Goal: Task Accomplishment & Management: Manage account settings

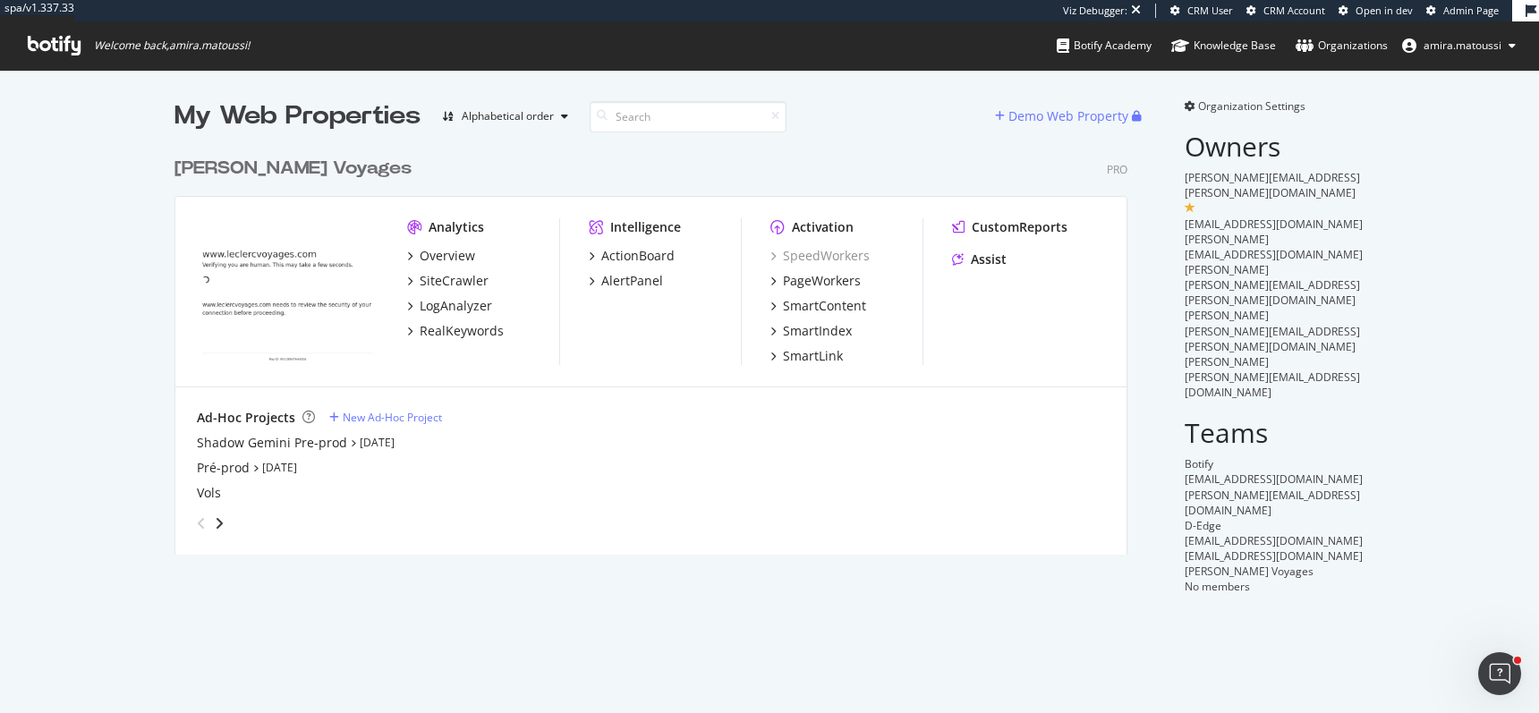
scroll to position [713, 1539]
click at [281, 441] on div "Shadow Gemini Pre-prod" at bounding box center [272, 443] width 150 height 18
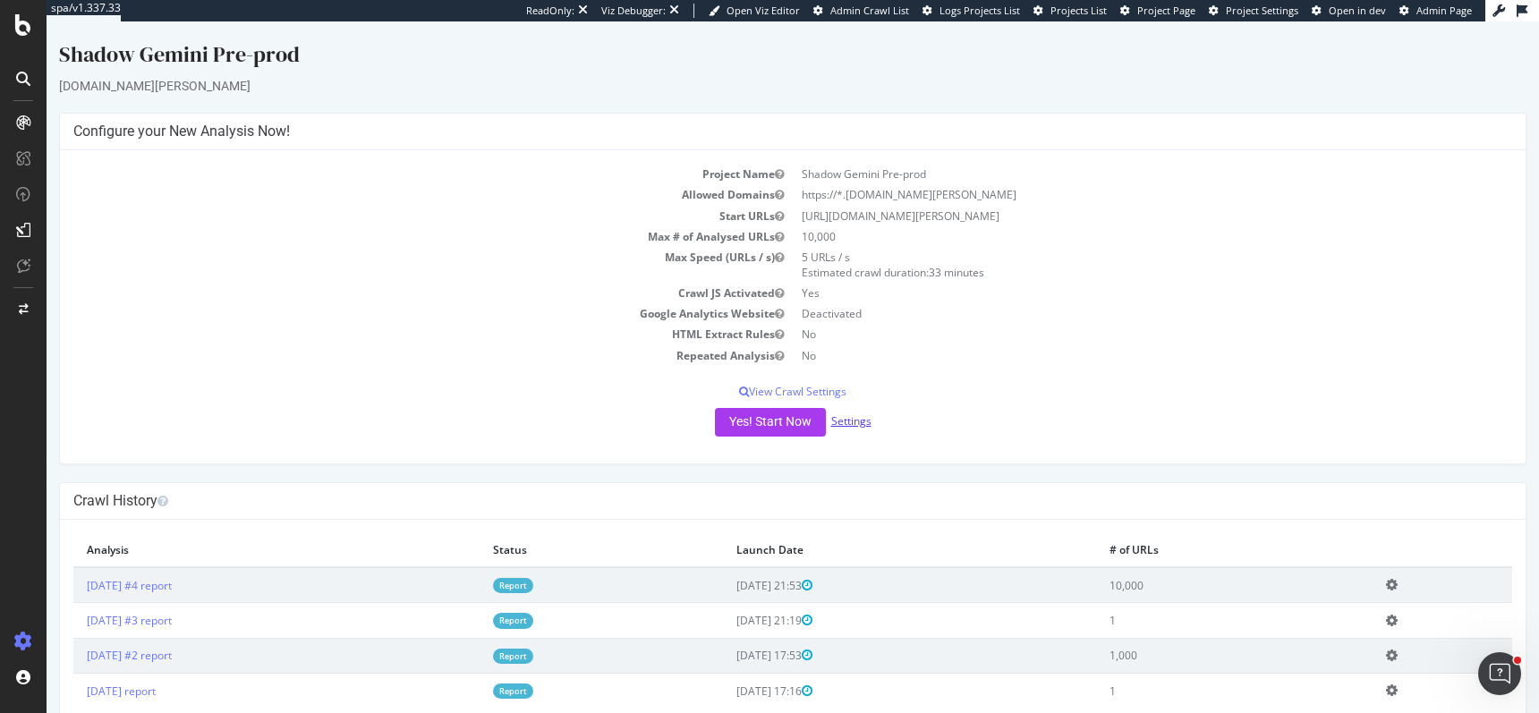
click at [849, 418] on link "Settings" at bounding box center [851, 420] width 40 height 15
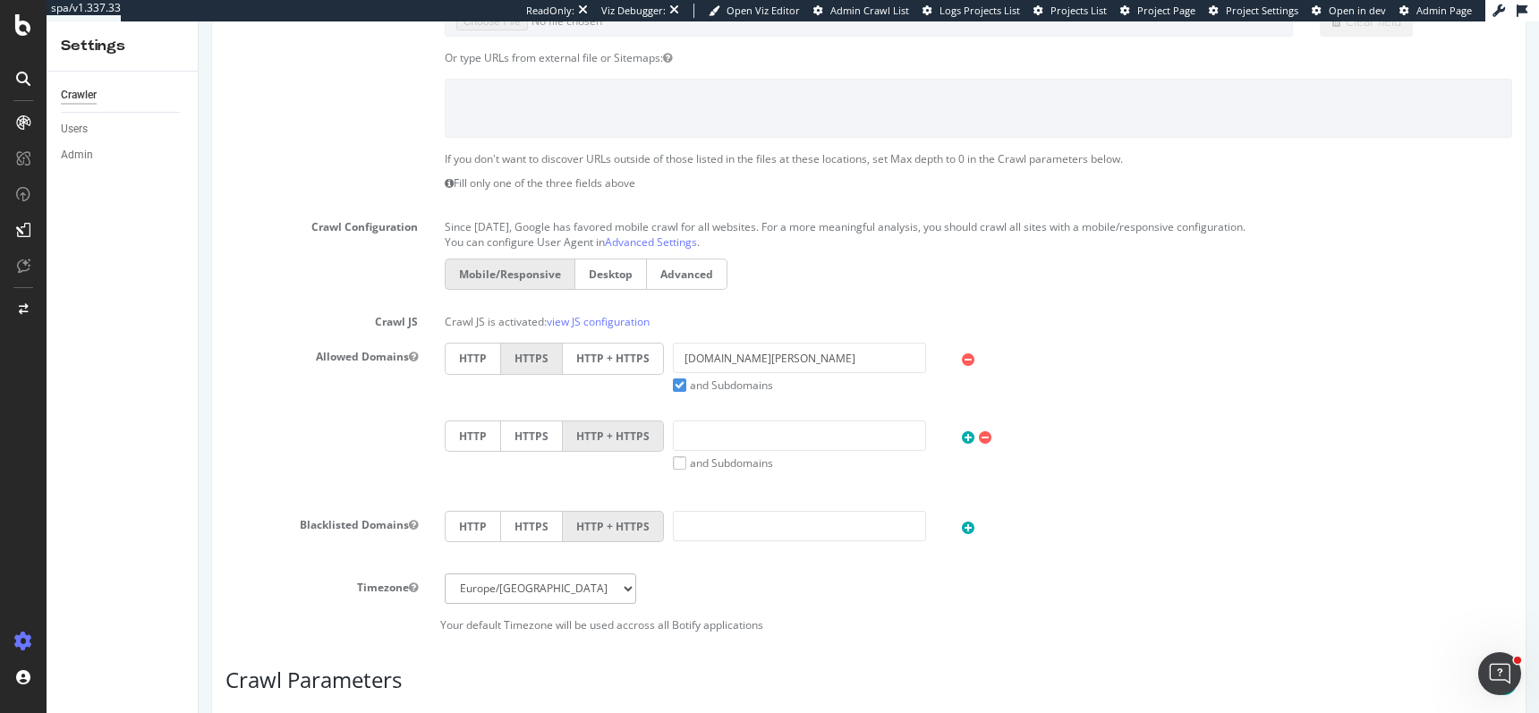
scroll to position [765, 0]
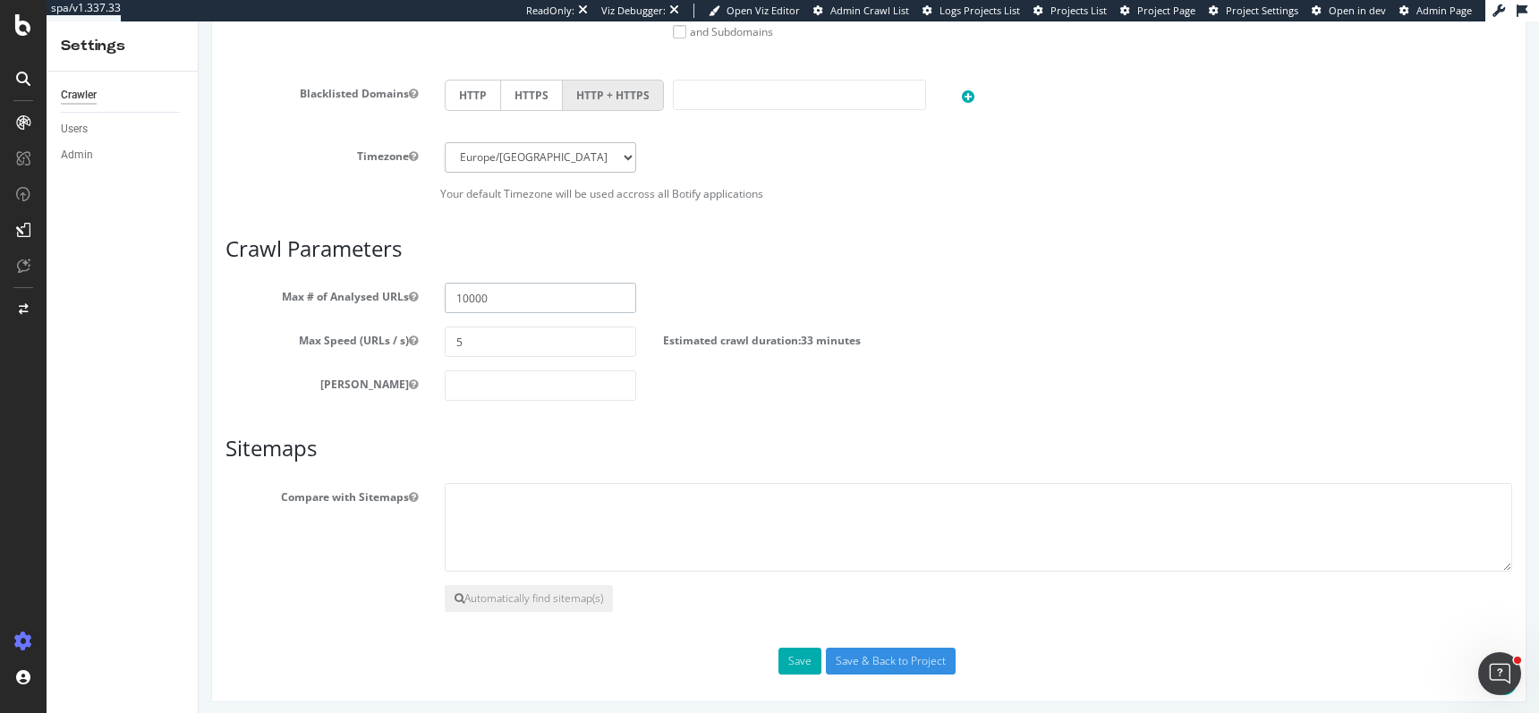
drag, startPoint x: 463, startPoint y: 291, endPoint x: 450, endPoint y: 291, distance: 12.5
click at [450, 291] on input "10000" at bounding box center [541, 298] width 192 height 30
type input "30000"
click at [874, 652] on input "Save & Back to Project" at bounding box center [891, 661] width 130 height 27
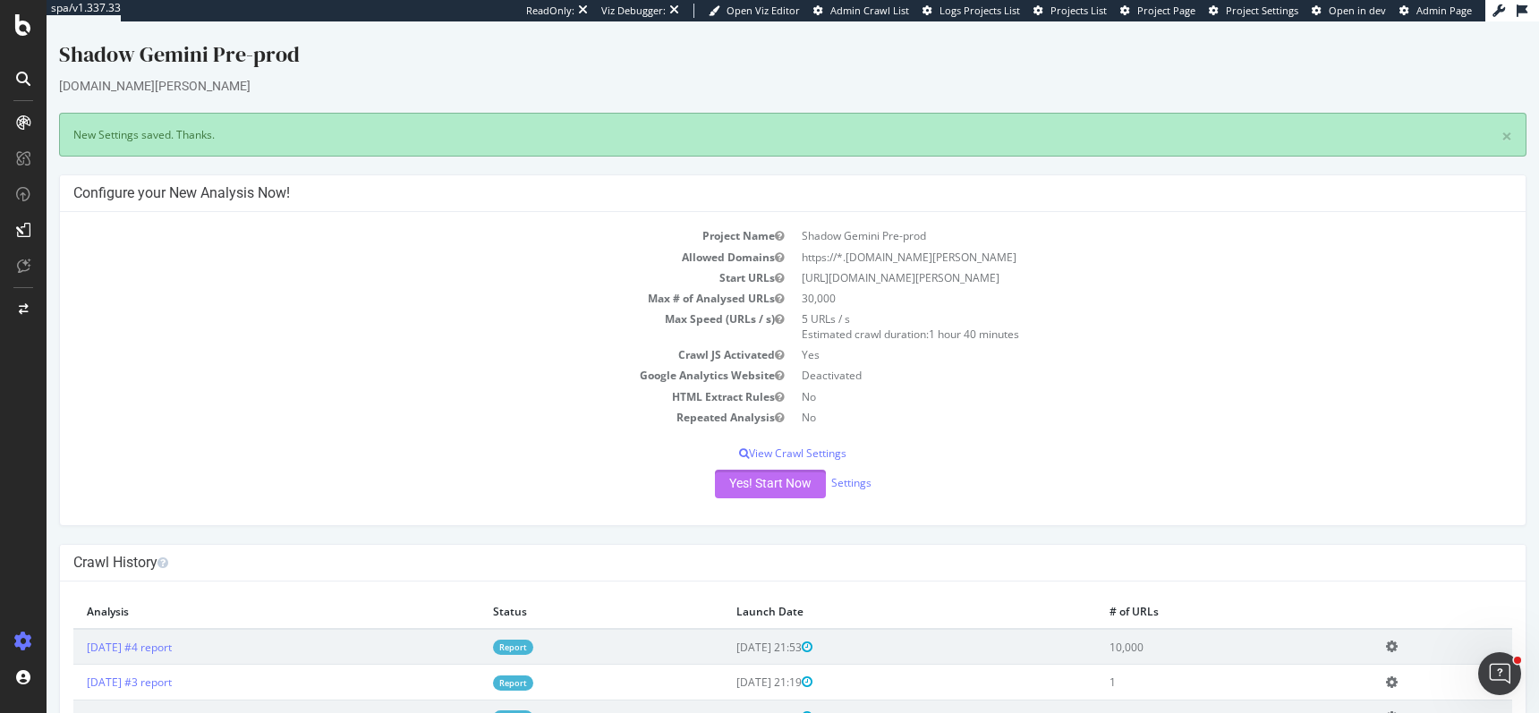
click at [752, 476] on button "Yes! Start Now" at bounding box center [770, 484] width 111 height 29
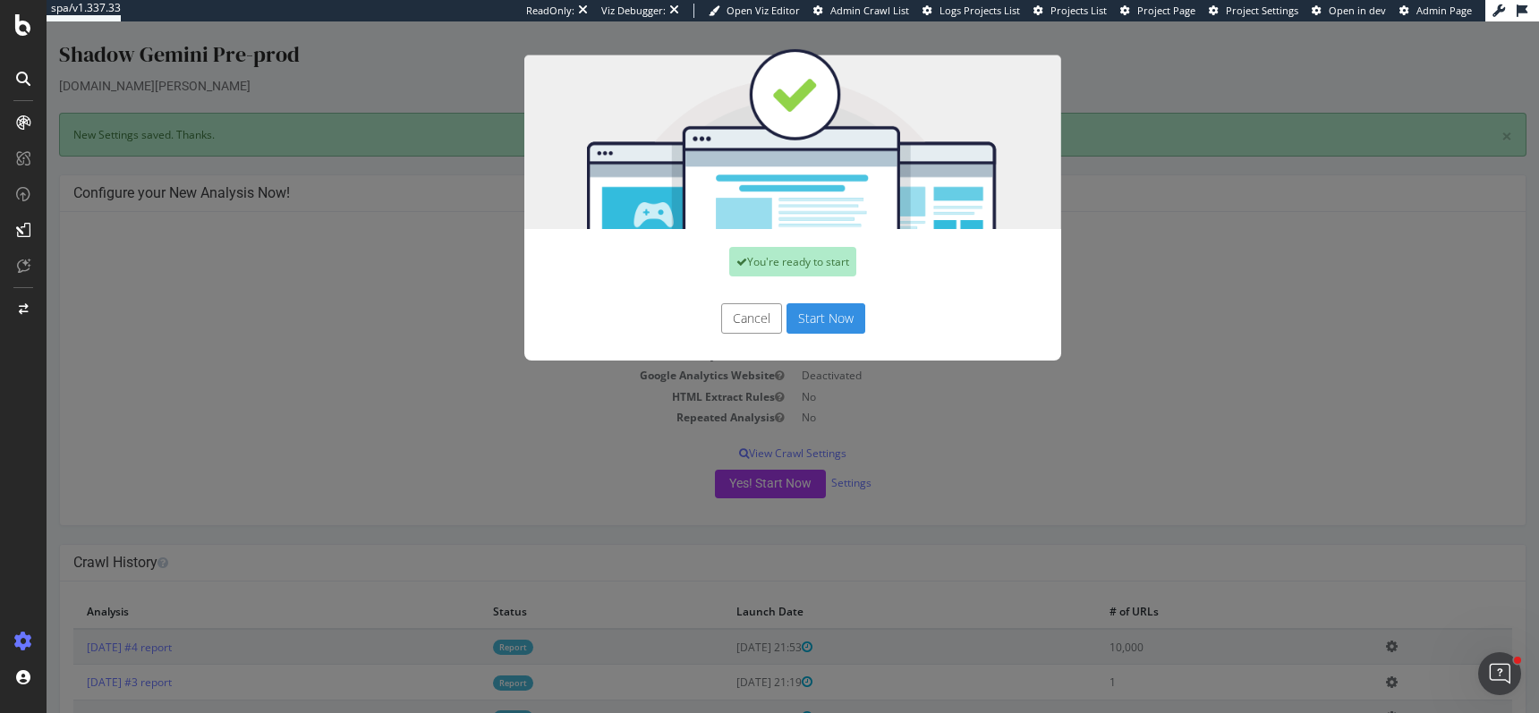
click at [810, 316] on button "Start Now" at bounding box center [825, 318] width 79 height 30
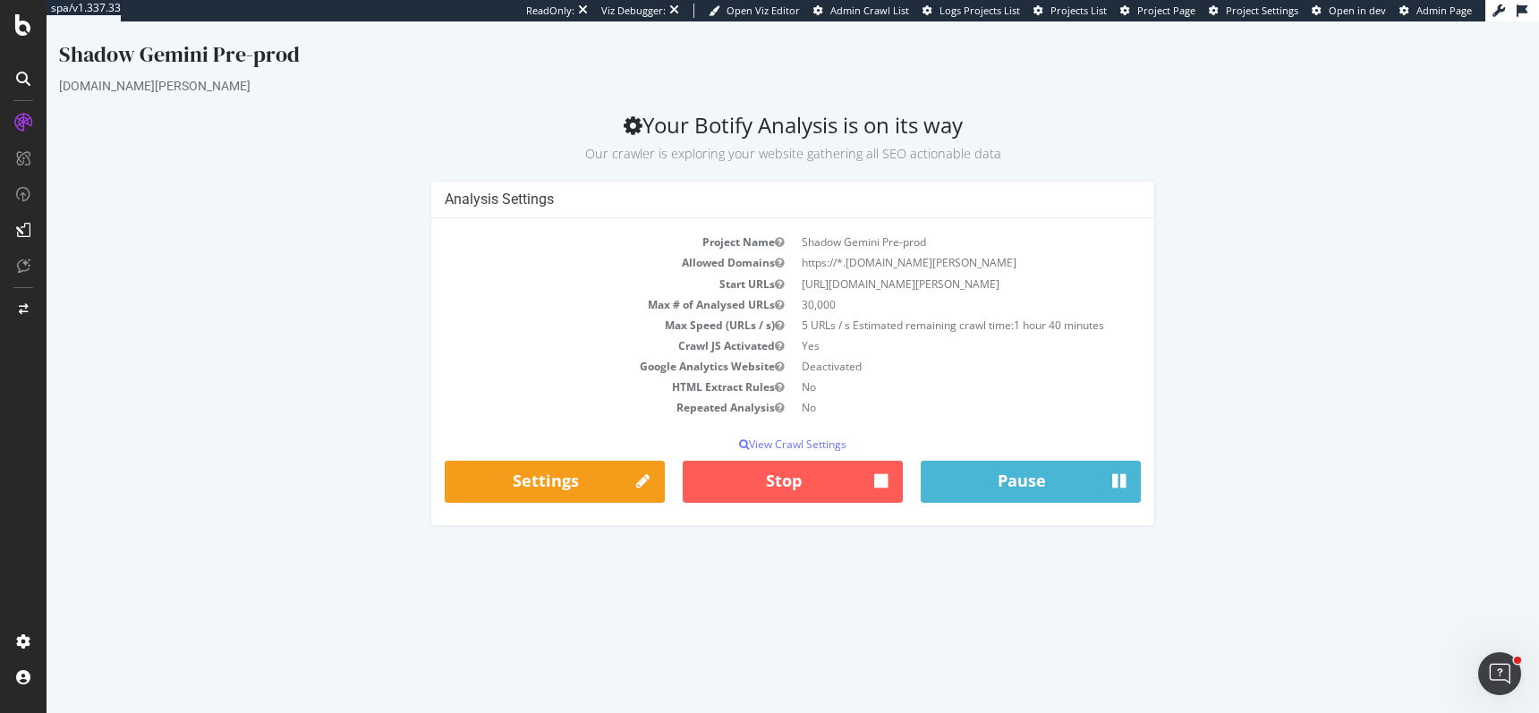
drag, startPoint x: 992, startPoint y: 283, endPoint x: 837, endPoint y: 282, distance: 154.8
click at [837, 282] on td "[URL][DOMAIN_NAME][PERSON_NAME]" at bounding box center [967, 284] width 348 height 21
copy td "[DOMAIN_NAME][PERSON_NAME]"
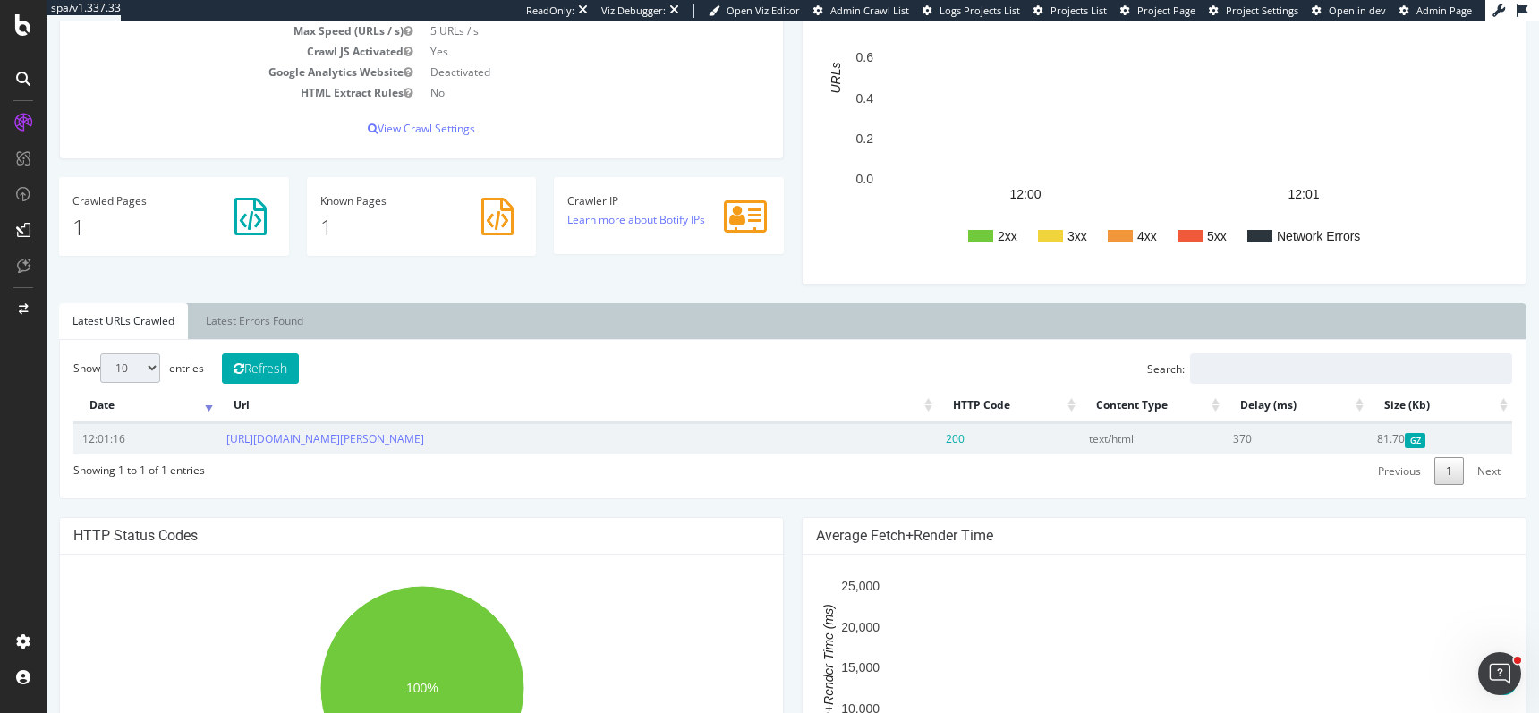
scroll to position [633, 0]
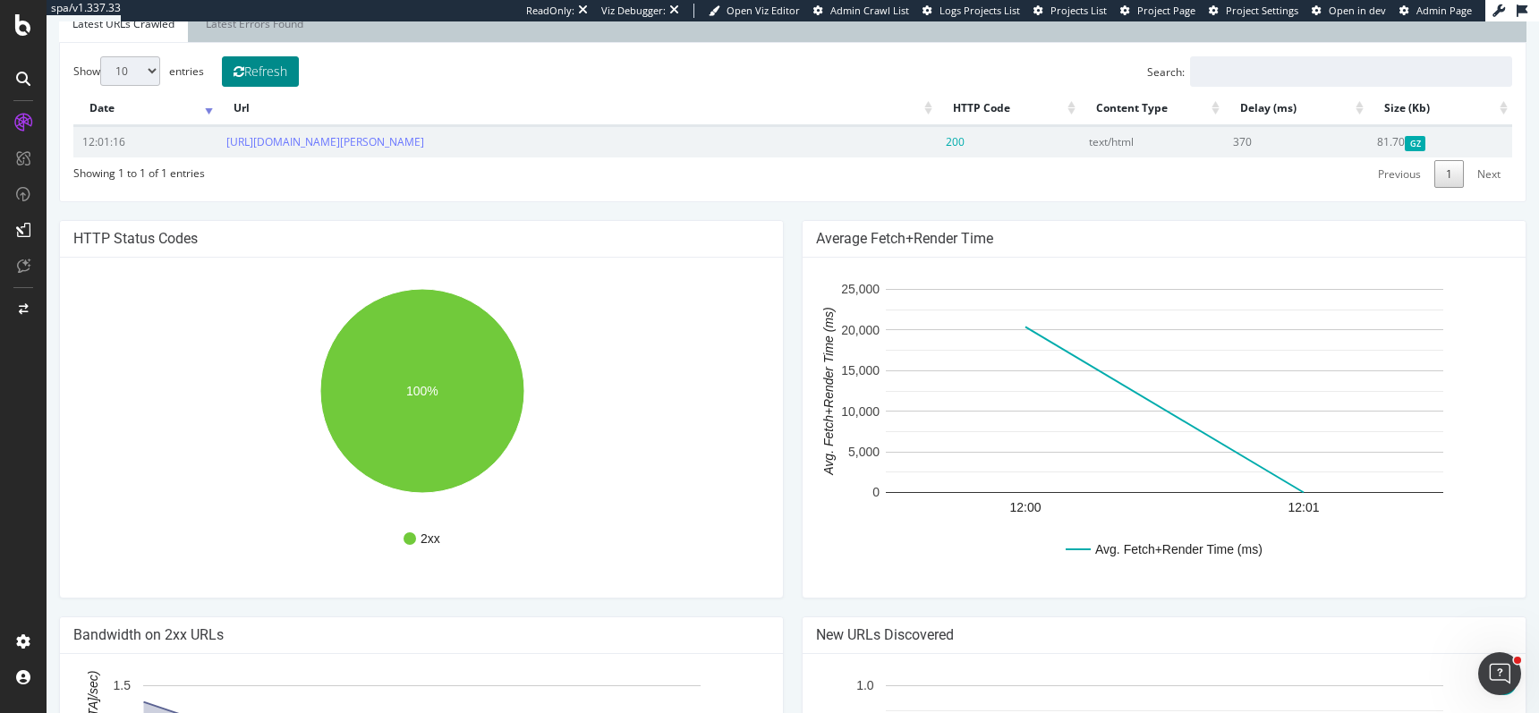
click at [279, 64] on button "Refresh" at bounding box center [260, 71] width 77 height 30
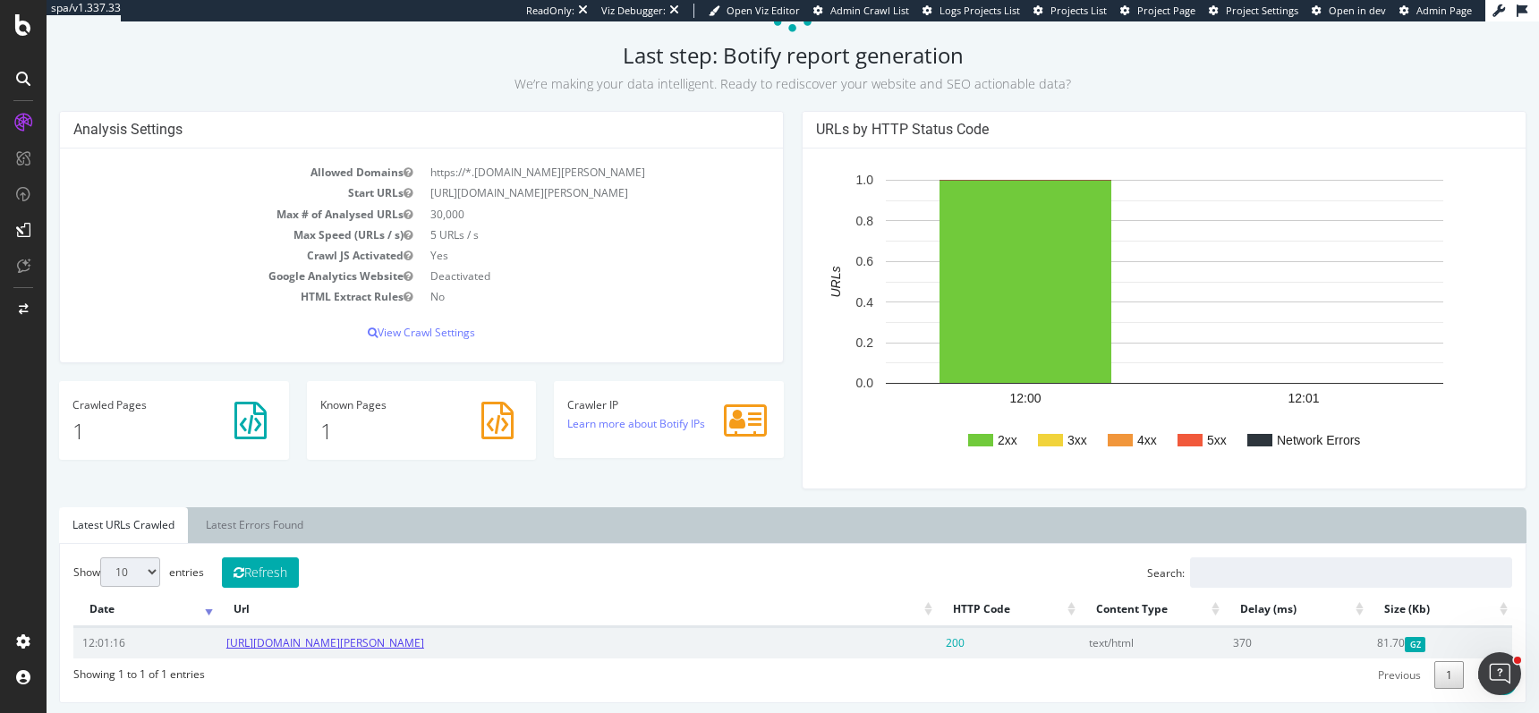
scroll to position [0, 0]
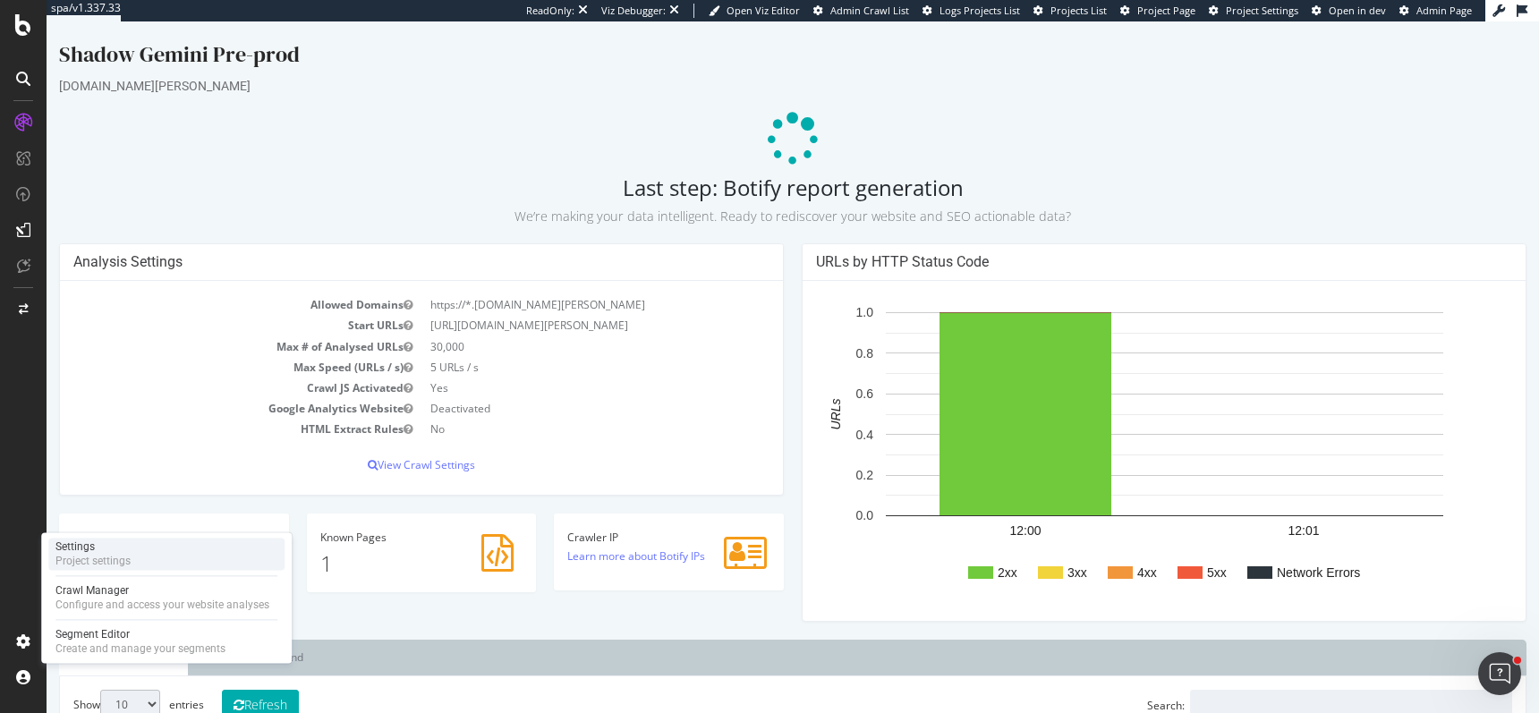
click at [108, 560] on div "Project settings" at bounding box center [92, 561] width 75 height 14
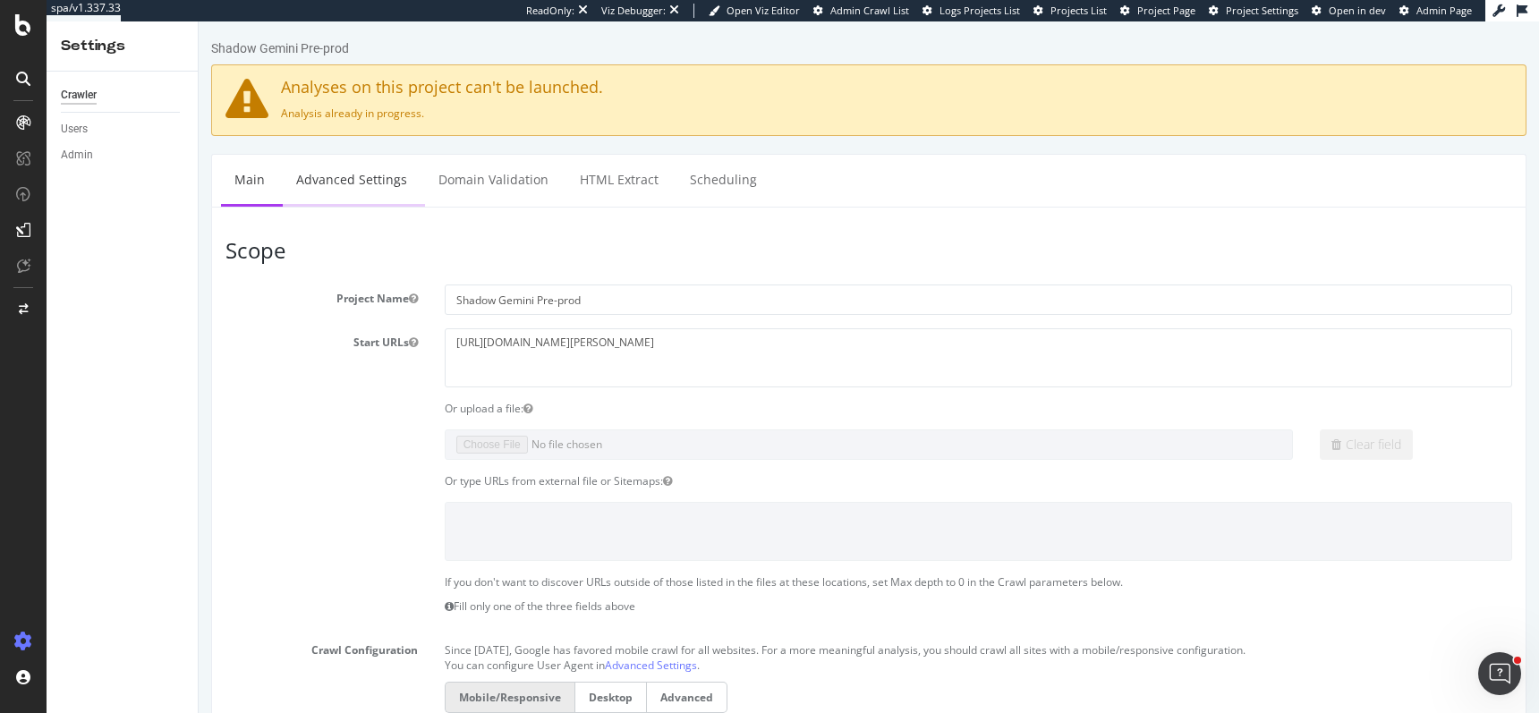
click at [338, 189] on link "Advanced Settings" at bounding box center [352, 179] width 138 height 49
